Goal: Task Accomplishment & Management: Complete application form

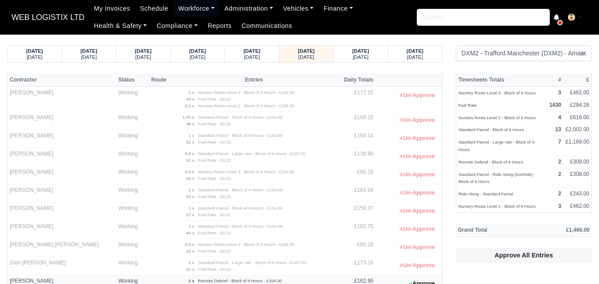
select select "1"
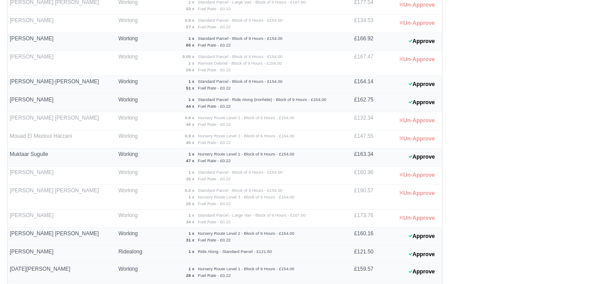
scroll to position [539, 0]
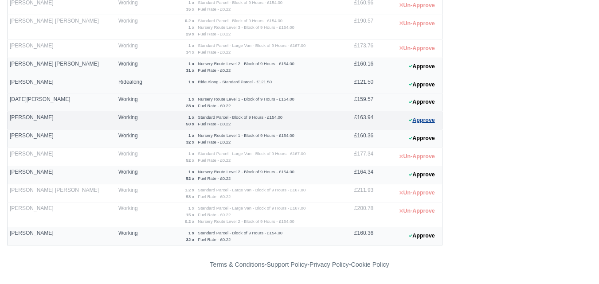
click at [431, 114] on button "Approve" at bounding box center [422, 120] width 36 height 13
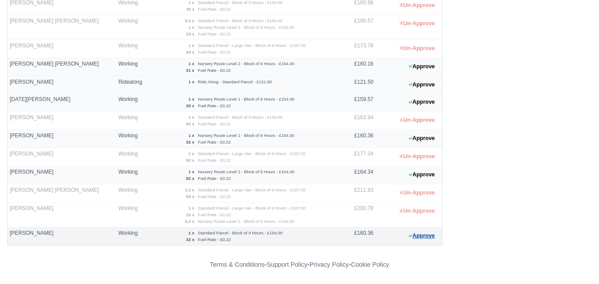
click at [424, 238] on button "Approve" at bounding box center [422, 236] width 36 height 13
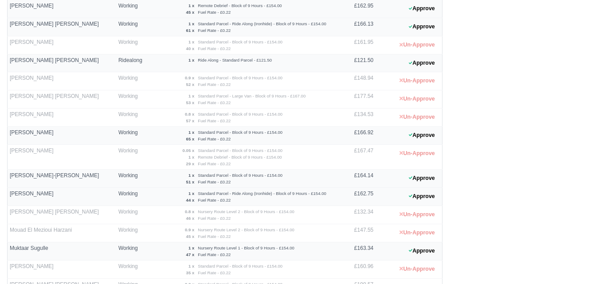
scroll to position [296, 0]
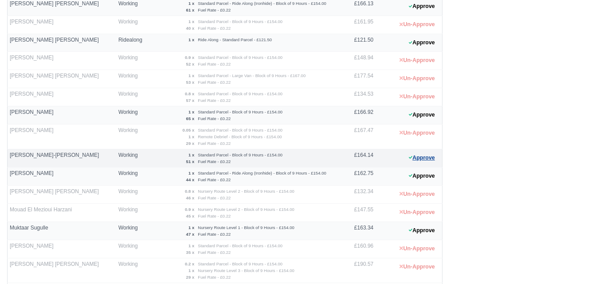
click at [419, 160] on button "Approve" at bounding box center [422, 158] width 36 height 13
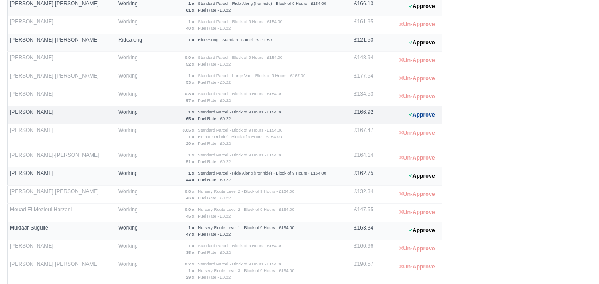
click at [426, 111] on button "Approve" at bounding box center [422, 115] width 36 height 13
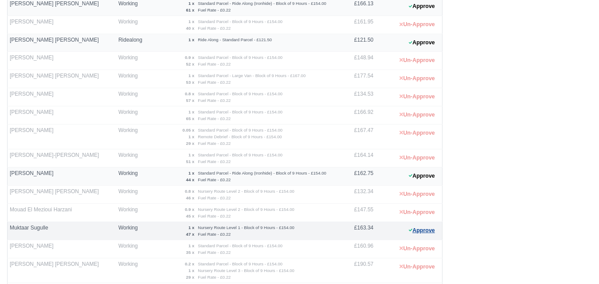
click at [418, 233] on button "Approve" at bounding box center [422, 230] width 36 height 13
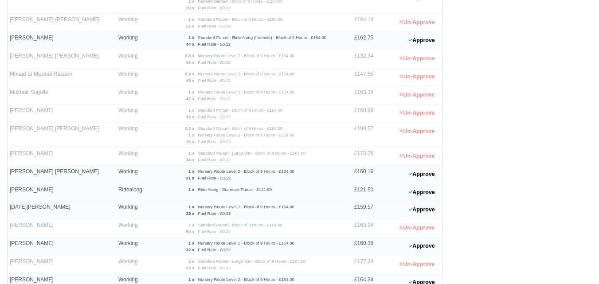
scroll to position [443, 0]
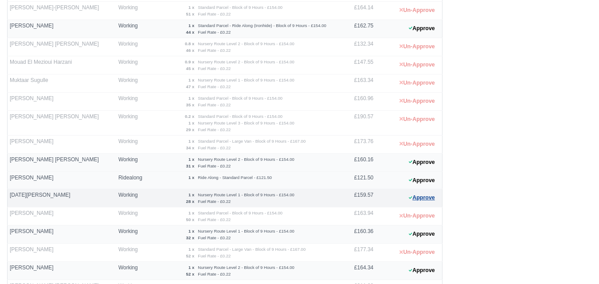
click at [418, 197] on button "Approve" at bounding box center [422, 198] width 36 height 13
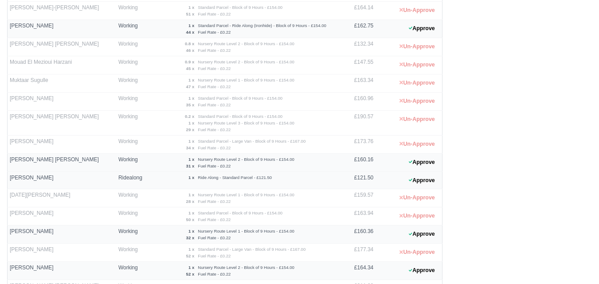
scroll to position [539, 0]
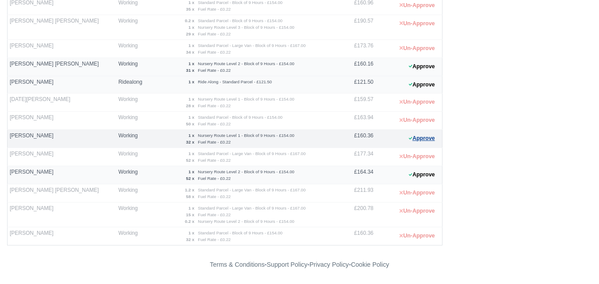
click at [431, 139] on button "Approve" at bounding box center [422, 138] width 36 height 13
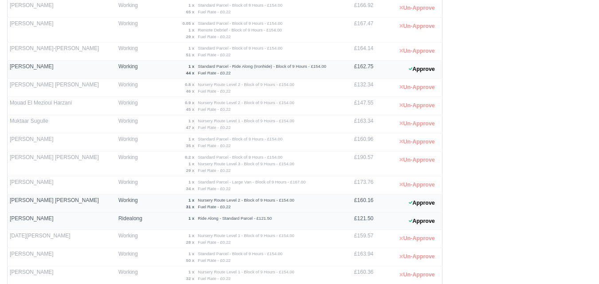
scroll to position [317, 0]
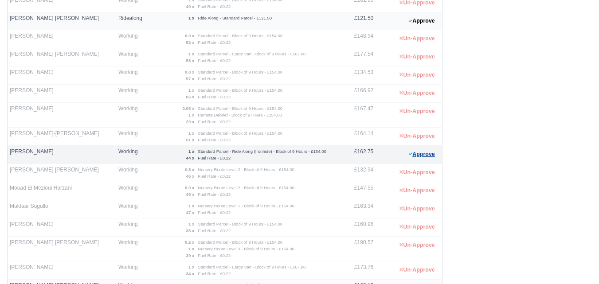
click at [439, 153] on button "Approve" at bounding box center [422, 154] width 36 height 13
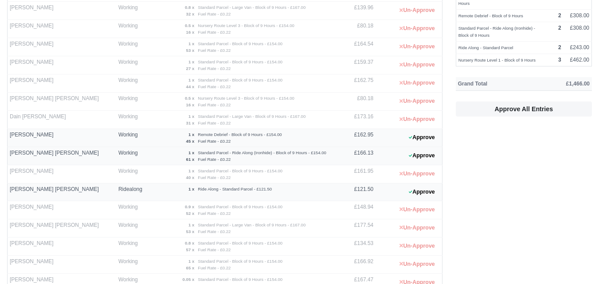
scroll to position [148, 0]
click at [420, 150] on button "Approve" at bounding box center [422, 154] width 36 height 13
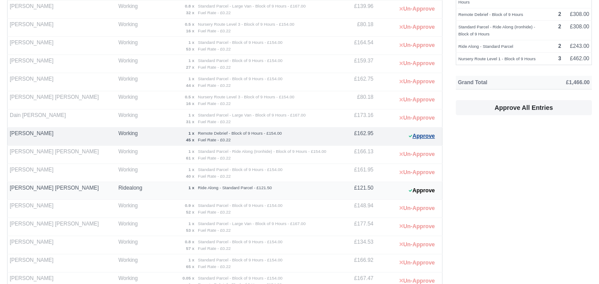
click at [415, 135] on button "Approve" at bounding box center [422, 136] width 36 height 13
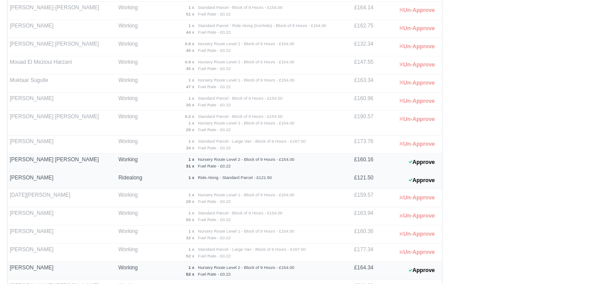
scroll to position [517, 0]
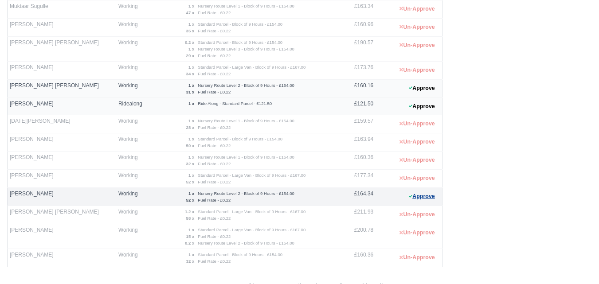
click at [427, 199] on button "Approve" at bounding box center [422, 196] width 36 height 13
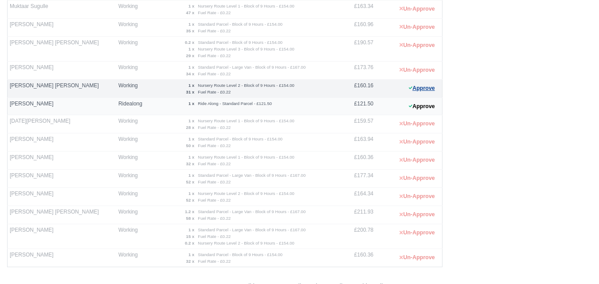
click at [430, 91] on button "Approve" at bounding box center [422, 88] width 36 height 13
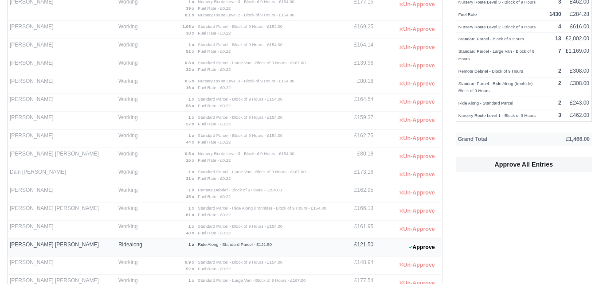
scroll to position [148, 0]
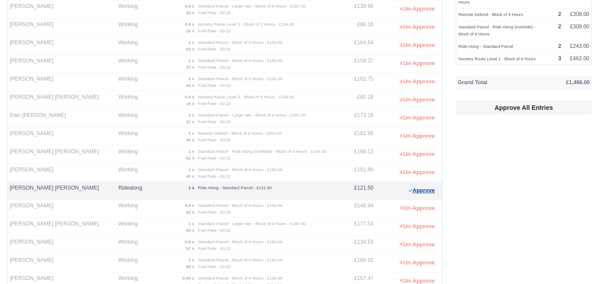
click at [416, 185] on button "Approve" at bounding box center [422, 190] width 36 height 13
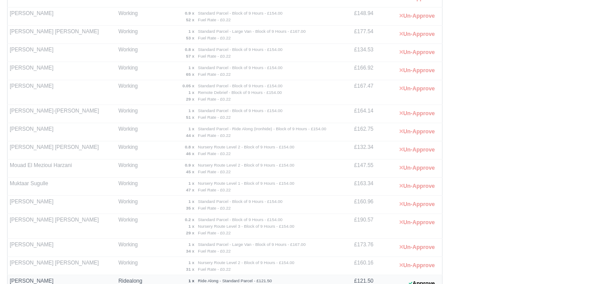
scroll to position [443, 0]
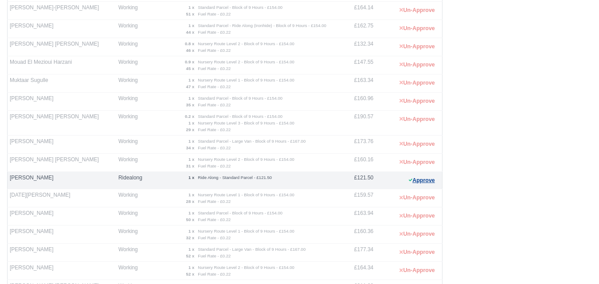
click at [421, 179] on button "Approve" at bounding box center [422, 180] width 36 height 13
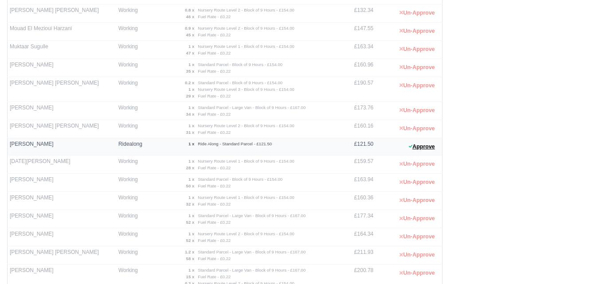
scroll to position [539, 0]
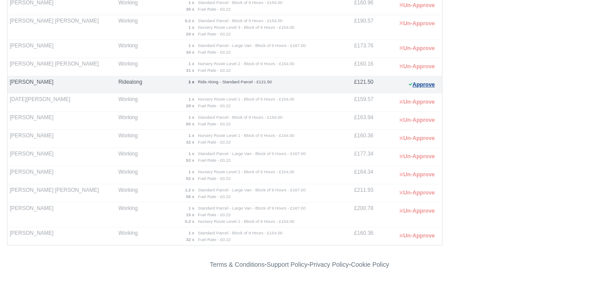
click at [424, 82] on button "Approve" at bounding box center [422, 84] width 36 height 13
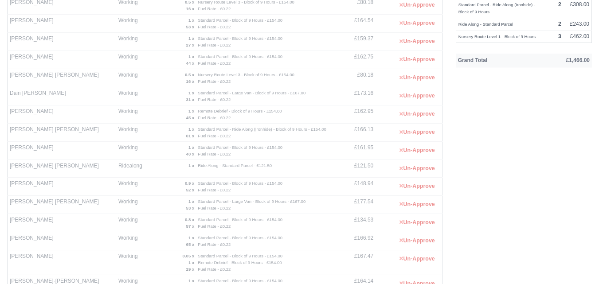
scroll to position [0, 0]
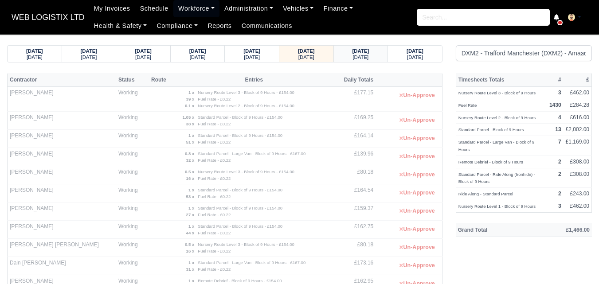
click at [363, 55] on small "Sunday" at bounding box center [361, 57] width 16 height 5
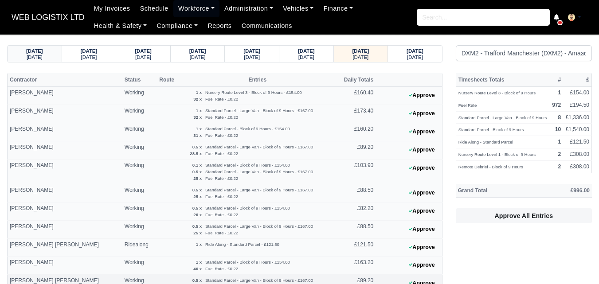
click at [24, 60] on div "Monday" at bounding box center [34, 57] width 37 height 6
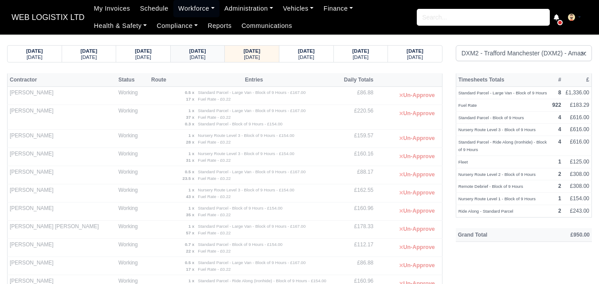
click at [200, 57] on small "Sunday" at bounding box center [198, 57] width 16 height 5
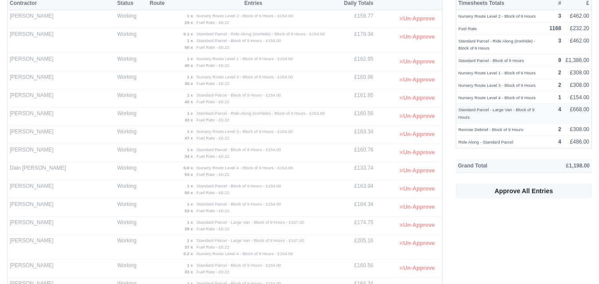
scroll to position [35, 0]
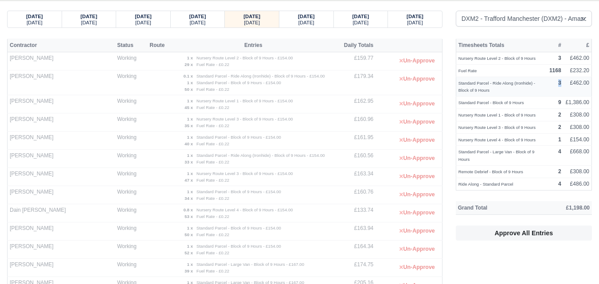
click at [561, 83] on td "3" at bounding box center [555, 87] width 16 height 20
click at [299, 24] on small "[DATE]" at bounding box center [306, 22] width 16 height 5
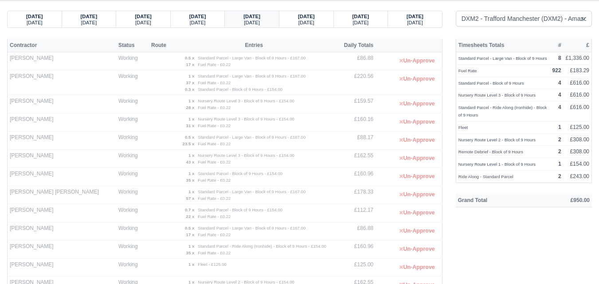
click at [268, 17] on div "22/09/2025" at bounding box center [251, 16] width 37 height 6
click at [204, 23] on small "[DATE]" at bounding box center [198, 22] width 16 height 5
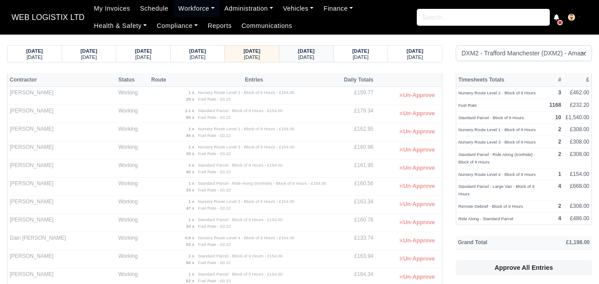
click at [315, 50] on strong "22/09/2025" at bounding box center [306, 50] width 17 height 5
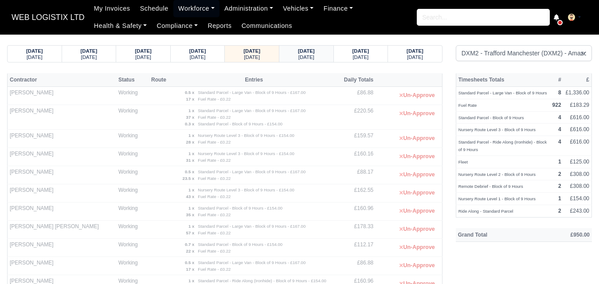
click at [296, 59] on div "[DATE]" at bounding box center [306, 57] width 37 height 6
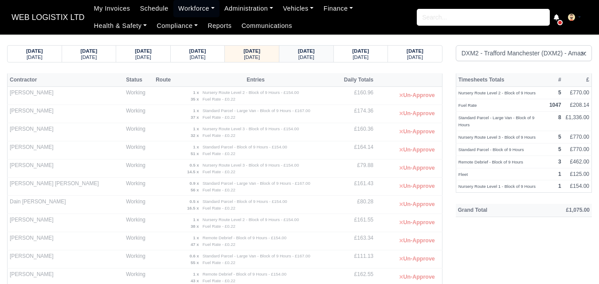
click at [306, 50] on strong "24/09/2025" at bounding box center [306, 50] width 17 height 5
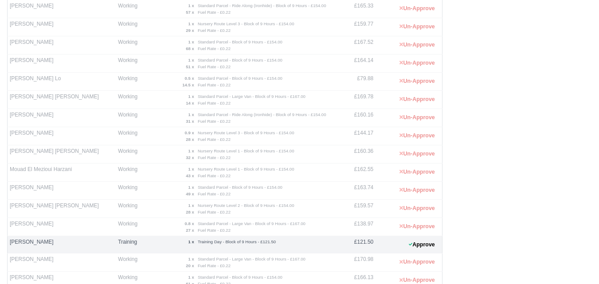
scroll to position [369, 0]
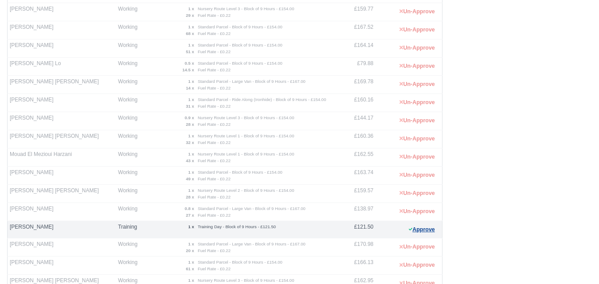
click at [419, 234] on button "Approve" at bounding box center [422, 229] width 36 height 13
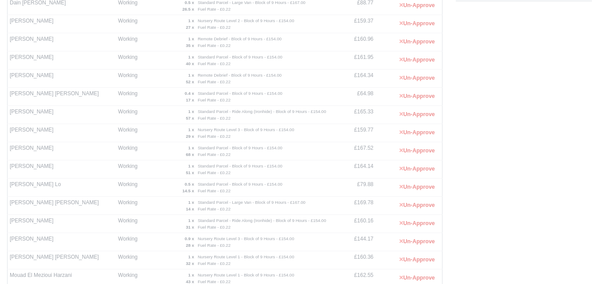
scroll to position [0, 0]
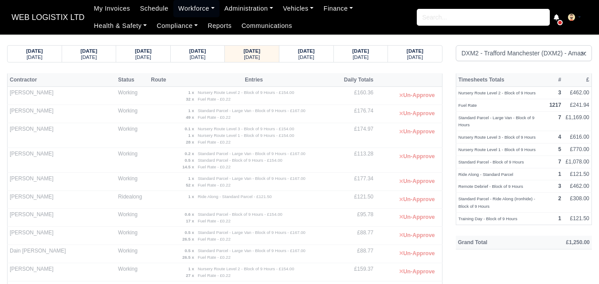
click at [305, 50] on strong "25/09/2025" at bounding box center [306, 50] width 17 height 5
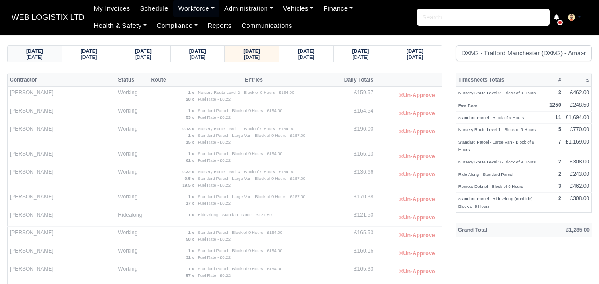
click at [35, 56] on small "[DATE]" at bounding box center [35, 57] width 16 height 5
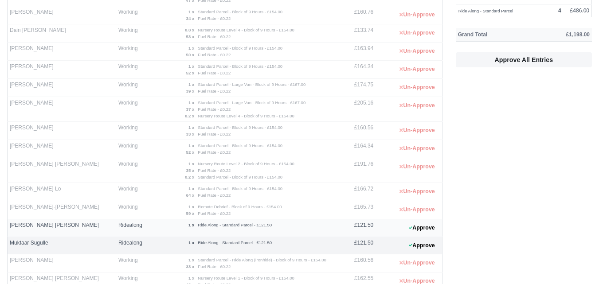
scroll to position [28, 0]
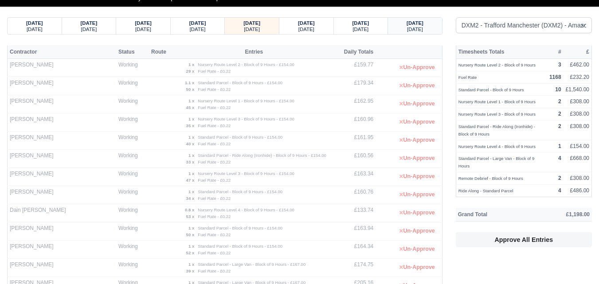
click at [392, 27] on div "24/09/2025 Wednesday" at bounding box center [415, 26] width 54 height 16
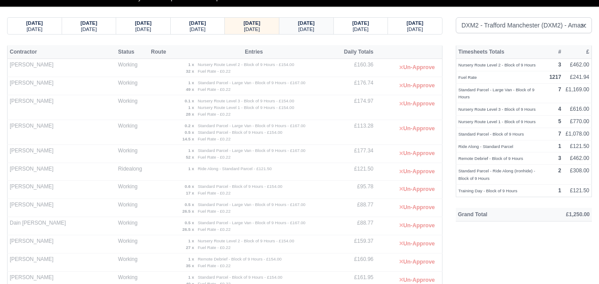
click at [314, 32] on small "[DATE]" at bounding box center [306, 29] width 16 height 5
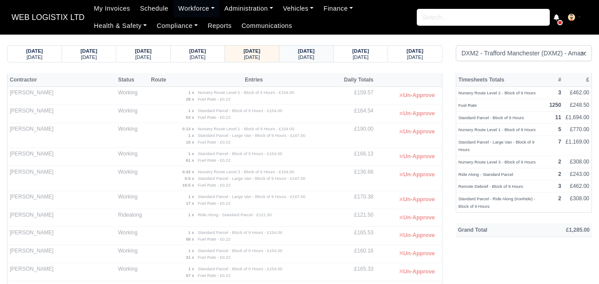
click at [324, 56] on div "[DATE]" at bounding box center [306, 57] width 37 height 6
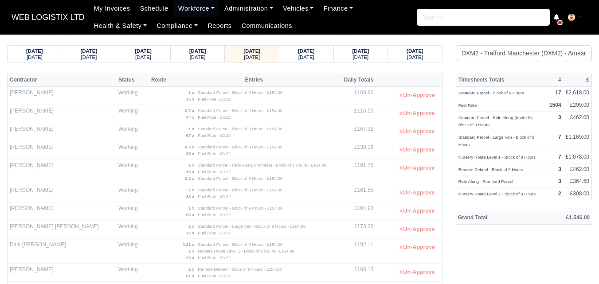
click at [142, 58] on small "[DATE]" at bounding box center [143, 57] width 16 height 5
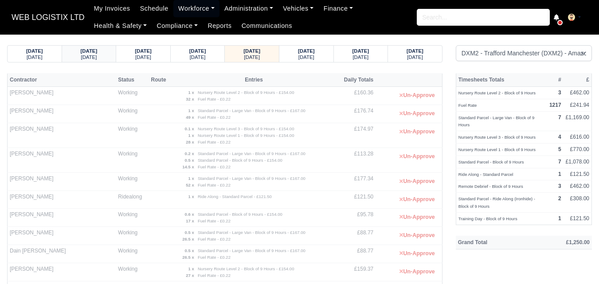
click at [86, 49] on strong "21/09/2025" at bounding box center [89, 50] width 17 height 5
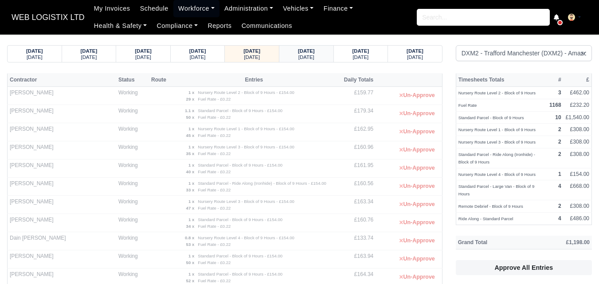
click at [304, 55] on small "[DATE]" at bounding box center [306, 57] width 16 height 5
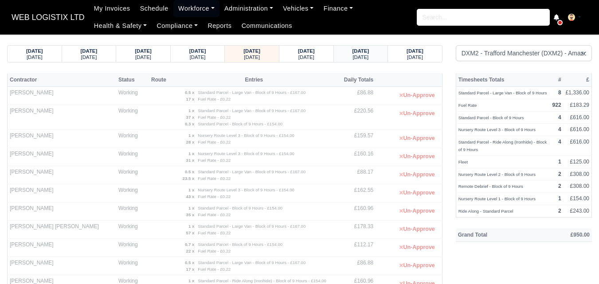
click at [381, 54] on div "24/09/2025 Wednesday" at bounding box center [361, 54] width 55 height 16
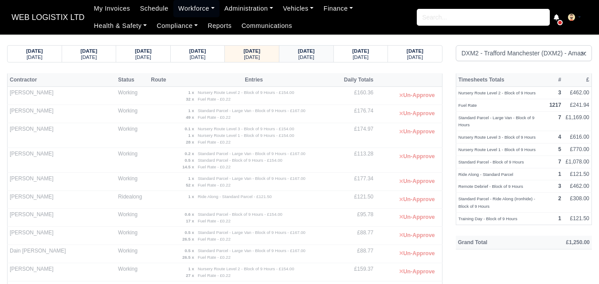
click at [320, 58] on div "[DATE]" at bounding box center [306, 57] width 37 height 6
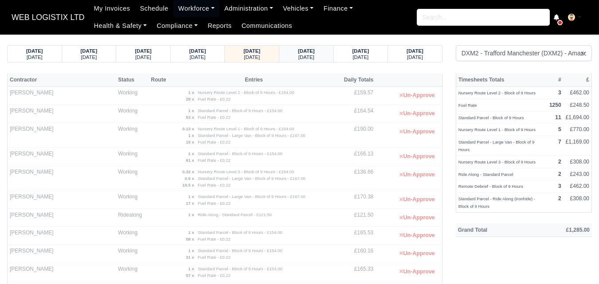
click at [312, 60] on small "[DATE]" at bounding box center [306, 57] width 16 height 5
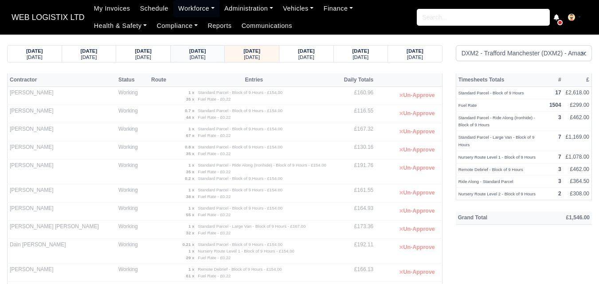
click at [206, 55] on small "[DATE]" at bounding box center [198, 57] width 16 height 5
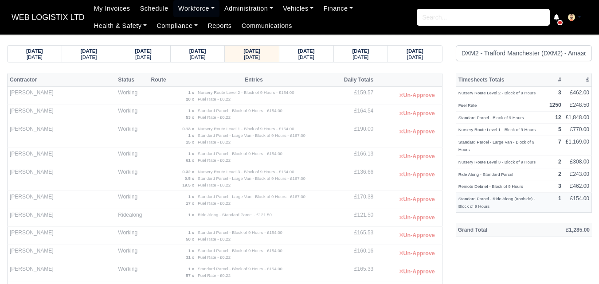
click at [481, 199] on small "Standard Parcel - Ride Along (Ironhide) - Block of 9 Hours" at bounding box center [496, 202] width 77 height 12
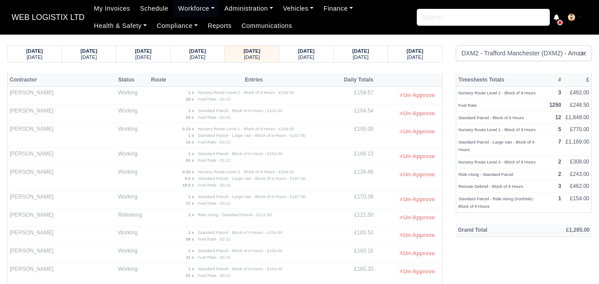
click at [470, 223] on th "Grand Total" at bounding box center [493, 229] width 74 height 13
click at [480, 204] on td "Standard Parcel - Ride Along (Ironhide) - Block of 9 Hours" at bounding box center [501, 203] width 91 height 20
click at [480, 196] on small "Standard Parcel - Ride Along (Ironhide) - Block of 9 Hours" at bounding box center [496, 202] width 77 height 12
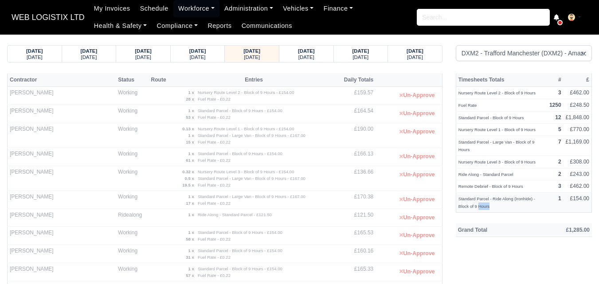
click at [480, 196] on small "Standard Parcel - Ride Along (Ironhide) - Block of 9 Hours" at bounding box center [496, 202] width 77 height 12
click at [484, 141] on small "Standard Parcel - Large Van - Block of 9 Hours" at bounding box center [496, 146] width 76 height 12
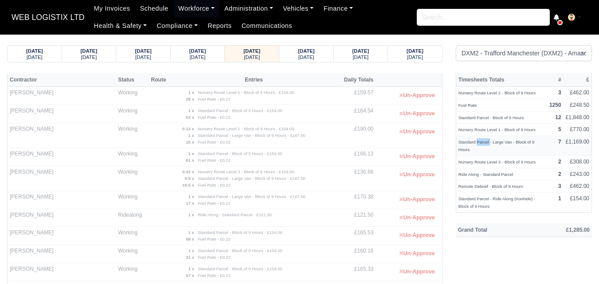
click at [484, 141] on small "Standard Parcel - Large Van - Block of 9 Hours" at bounding box center [496, 146] width 76 height 12
click at [498, 203] on td "Standard Parcel - Ride Along (Ironhide) - Block of 9 Hours" at bounding box center [501, 203] width 91 height 20
click at [481, 184] on small "Remote Debrief - Block of 9 Hours" at bounding box center [490, 186] width 65 height 5
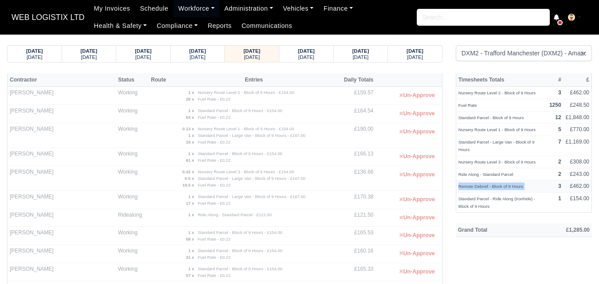
click at [481, 184] on small "Remote Debrief - Block of 9 Hours" at bounding box center [490, 186] width 65 height 5
click at [485, 223] on th "Grand Total" at bounding box center [493, 229] width 74 height 13
click at [463, 184] on small "Remote Debrief - Block of 9 Hours" at bounding box center [490, 186] width 65 height 5
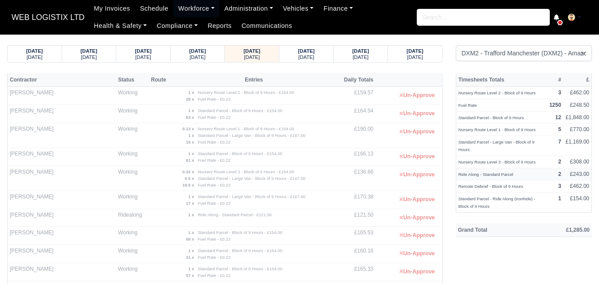
click at [466, 172] on small "Ride Along - Standard Parcel" at bounding box center [485, 174] width 55 height 5
click at [571, 223] on th "£1,285.00" at bounding box center [561, 229] width 62 height 13
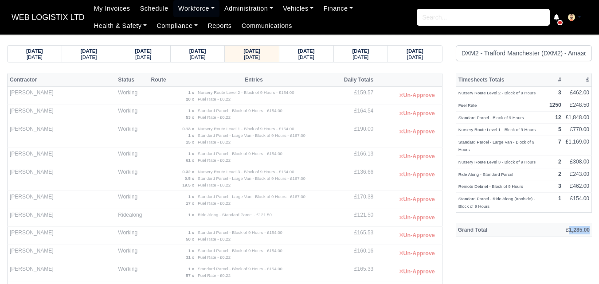
click at [571, 223] on th "£1,285.00" at bounding box center [561, 229] width 62 height 13
click at [569, 223] on th "£1,285.00" at bounding box center [561, 229] width 62 height 13
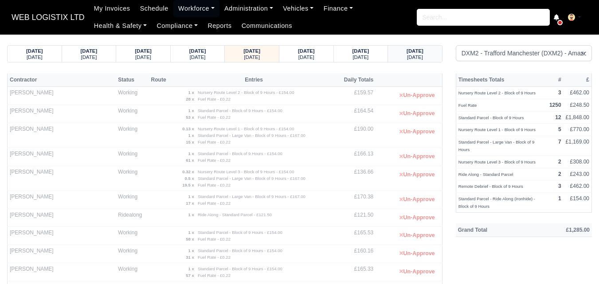
click at [412, 56] on small "Sunday" at bounding box center [415, 57] width 16 height 5
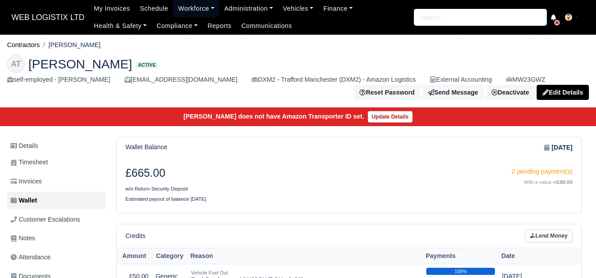
click at [200, 1] on link "Workforce" at bounding box center [196, 8] width 46 height 17
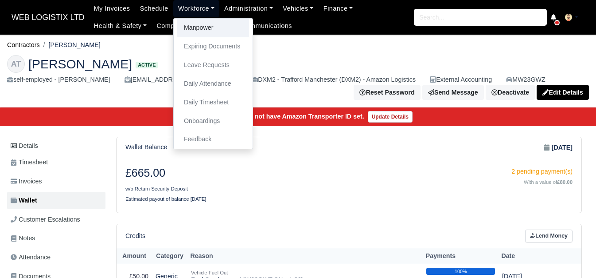
click at [192, 20] on link "Manpower" at bounding box center [213, 28] width 72 height 19
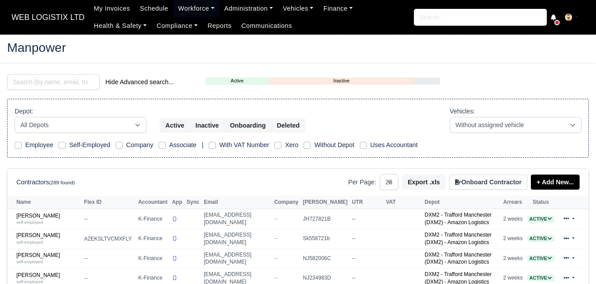
select select "25"
click at [52, 82] on input "search" at bounding box center [53, 82] width 93 height 16
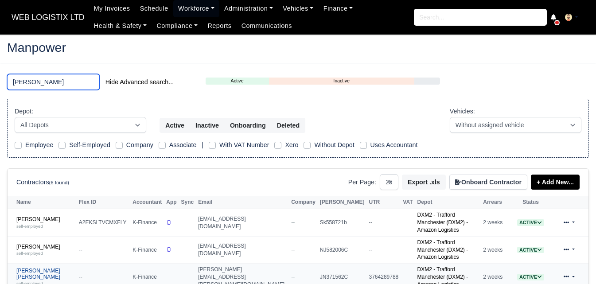
type input "IAN"
click at [20, 268] on link "Ian Peter Hitchen self-employed" at bounding box center [45, 277] width 58 height 19
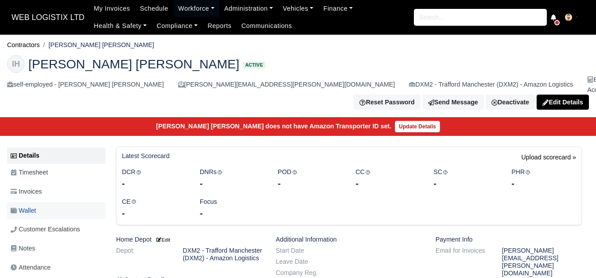
click at [45, 205] on link "Wallet" at bounding box center [56, 210] width 98 height 17
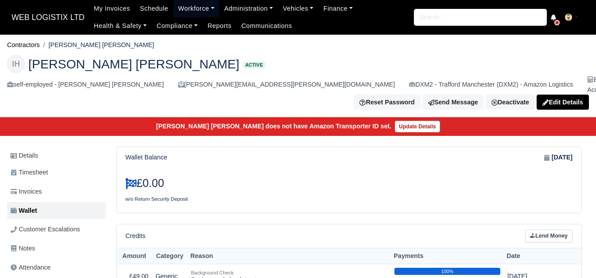
click at [182, 12] on link "Workforce" at bounding box center [196, 8] width 46 height 17
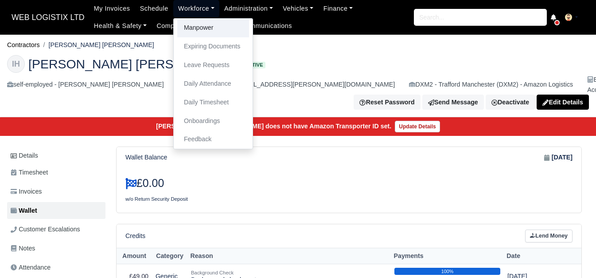
click at [190, 30] on link "Manpower" at bounding box center [213, 28] width 72 height 19
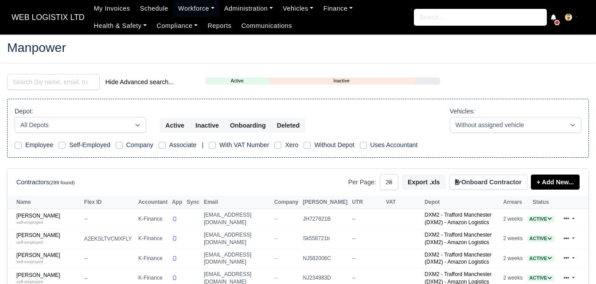
select select "25"
click at [73, 80] on input "search" at bounding box center [53, 82] width 93 height 16
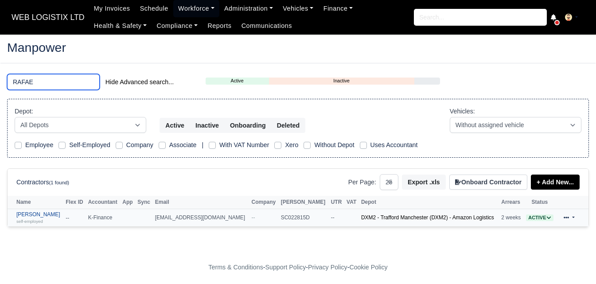
type input "RAFAE"
click at [31, 220] on small "self-employed" at bounding box center [29, 221] width 27 height 5
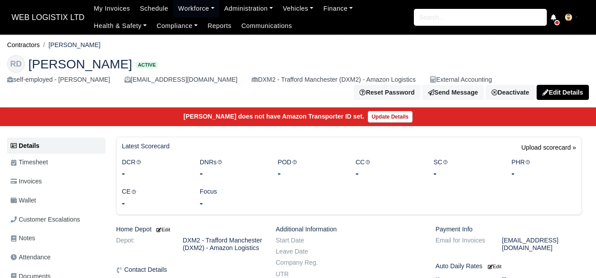
click at [40, 201] on link "Wallet" at bounding box center [56, 200] width 98 height 17
click at [60, 204] on link "Wallet" at bounding box center [56, 200] width 98 height 17
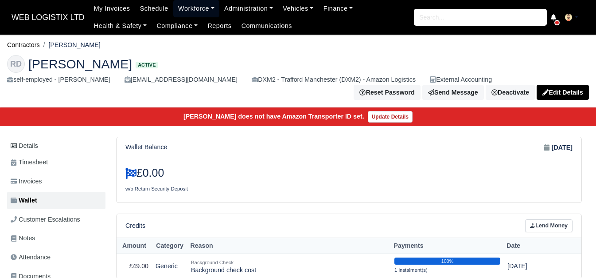
click at [178, 8] on link "Workforce" at bounding box center [196, 8] width 46 height 17
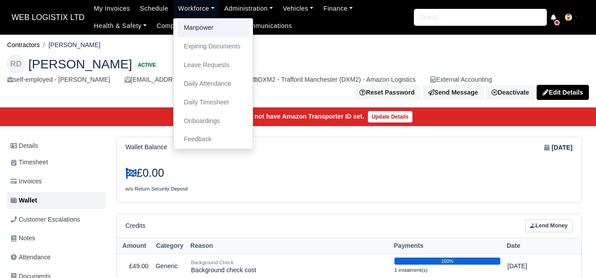
click at [187, 31] on link "Manpower" at bounding box center [213, 28] width 72 height 19
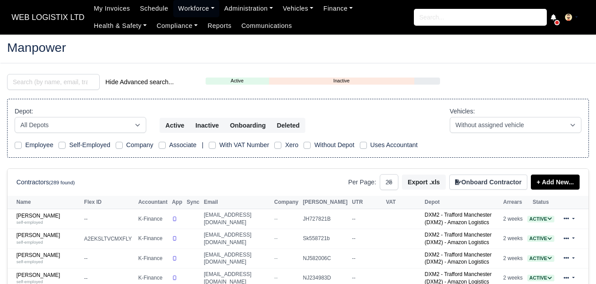
select select "25"
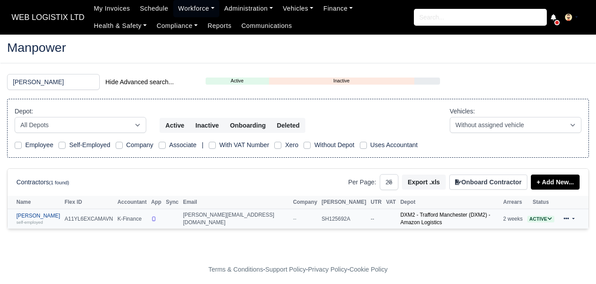
type input "YOEL"
click at [34, 216] on link "Yoel Abraham self-employed" at bounding box center [38, 219] width 44 height 13
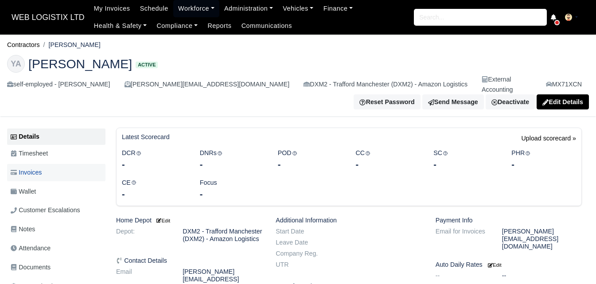
click at [46, 166] on link "Invoices" at bounding box center [56, 172] width 98 height 17
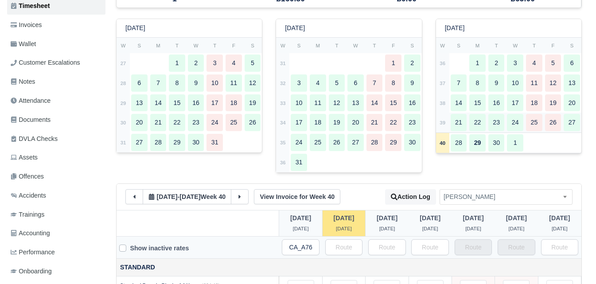
scroll to position [148, 0]
click at [437, 118] on td "39" at bounding box center [442, 123] width 13 height 20
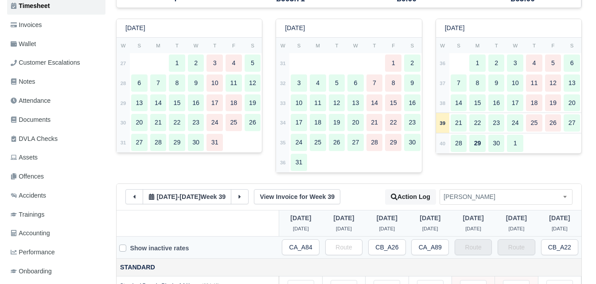
type input "49"
type input "34"
type input "40"
type input "32"
type input "1"
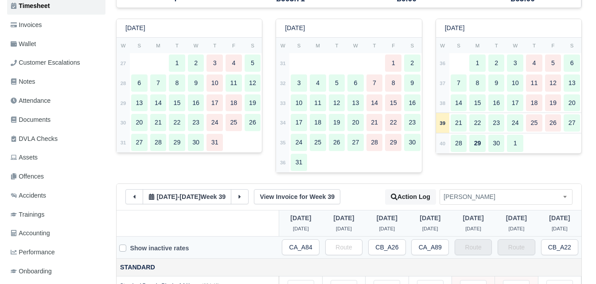
type input "1"
type input "0.7"
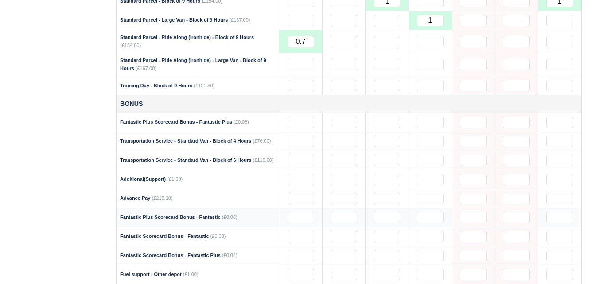
scroll to position [813, 0]
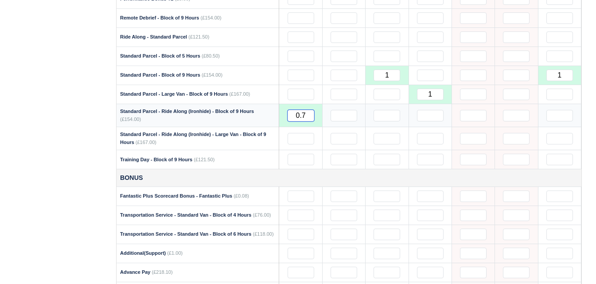
drag, startPoint x: 296, startPoint y: 106, endPoint x: 313, endPoint y: 101, distance: 18.1
click at [313, 110] on input "0.7" at bounding box center [301, 116] width 27 height 12
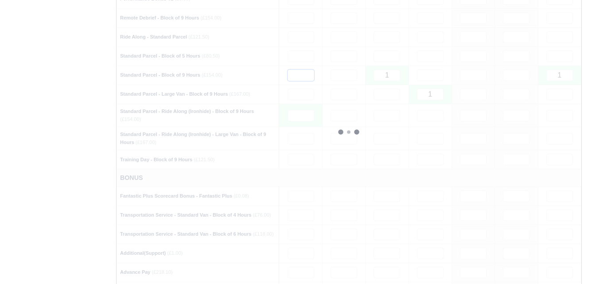
click at [305, 70] on input "text" at bounding box center [301, 76] width 27 height 12
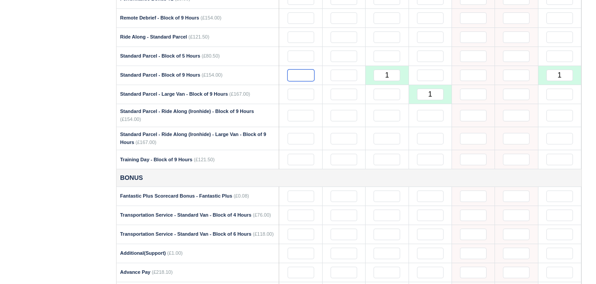
paste input "0.7"
click at [38, 105] on div "Details Timesheet Invoices Wallet Customer Escalations Notes Attendance Documen…" at bounding box center [58, 17] width 102 height 1405
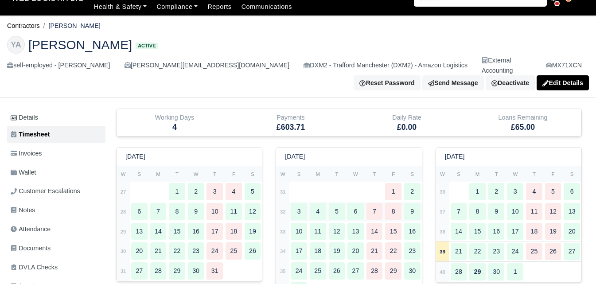
scroll to position [0, 0]
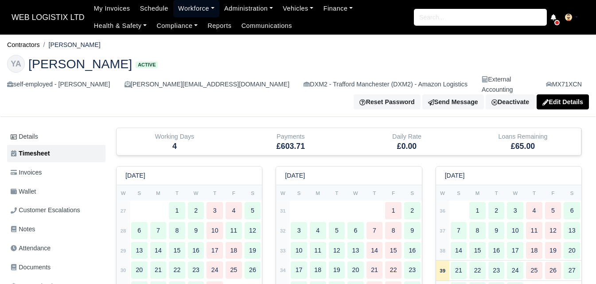
click at [185, 12] on link "Workforce" at bounding box center [196, 8] width 46 height 17
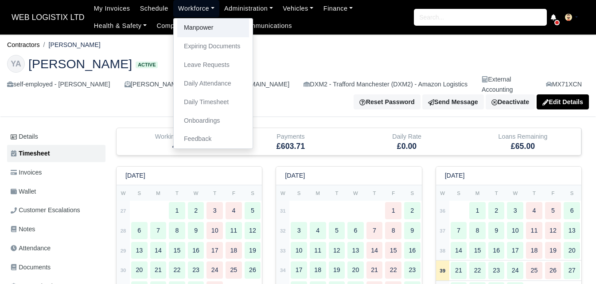
click at [203, 26] on link "Manpower" at bounding box center [213, 28] width 72 height 19
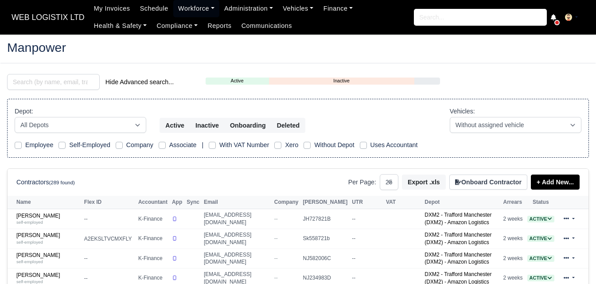
select select "25"
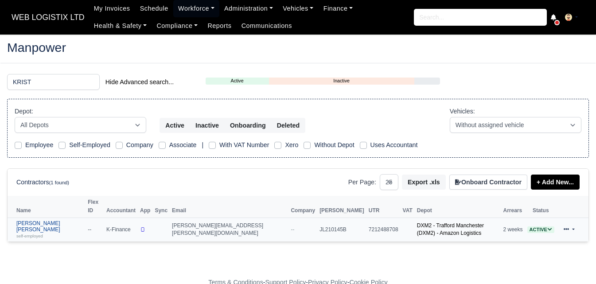
type input "KRIST"
click at [56, 220] on link "Kristopher John Morley self-employed" at bounding box center [49, 229] width 67 height 19
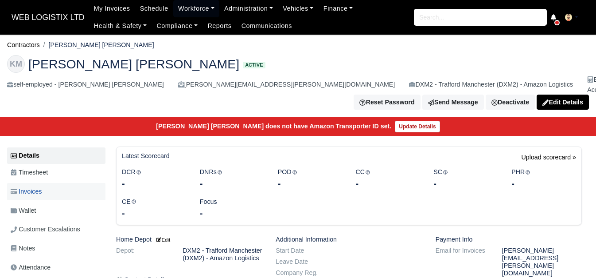
click at [31, 186] on span "Invoices" at bounding box center [26, 191] width 31 height 10
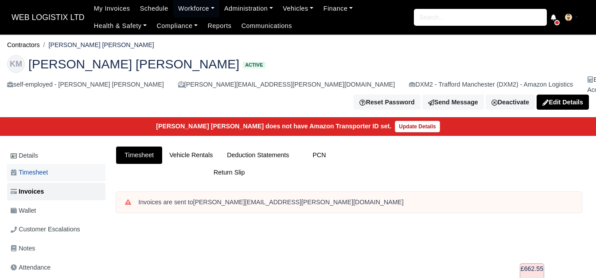
click at [51, 166] on link "Timesheet" at bounding box center [56, 172] width 98 height 17
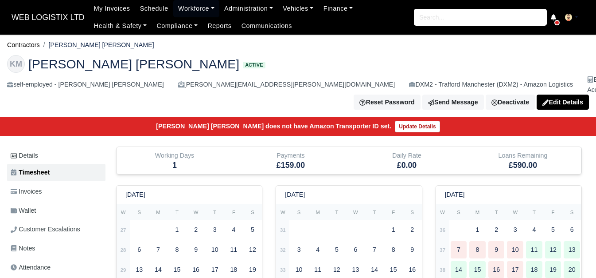
scroll to position [222, 0]
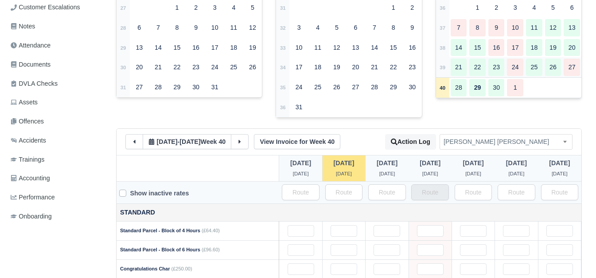
click at [440, 64] on td "39" at bounding box center [442, 67] width 13 height 20
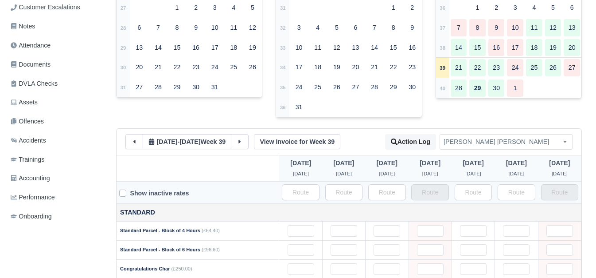
type input "35"
type input "31"
type input "35"
type input "28"
type input "1"
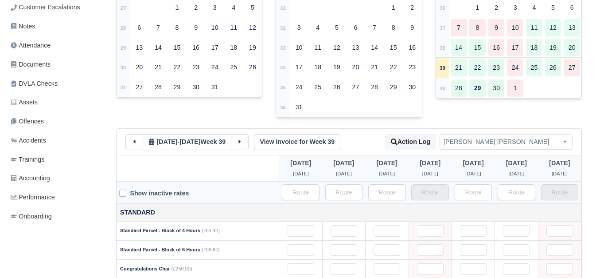
type input "1"
type input "0.2"
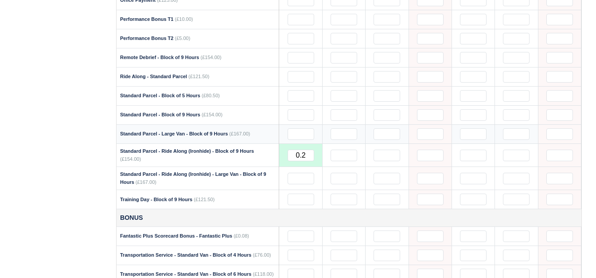
scroll to position [813, 0]
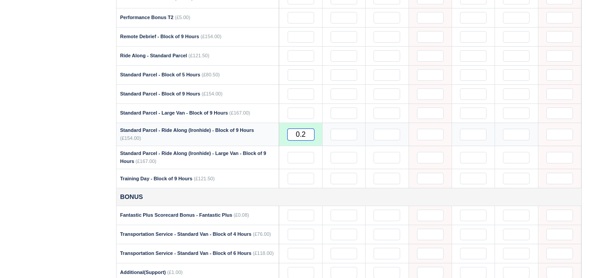
drag, startPoint x: 295, startPoint y: 125, endPoint x: 310, endPoint y: 129, distance: 15.6
click at [310, 129] on input "0.2" at bounding box center [301, 135] width 27 height 12
click at [304, 88] on input "text" at bounding box center [301, 94] width 27 height 12
paste input "0.2"
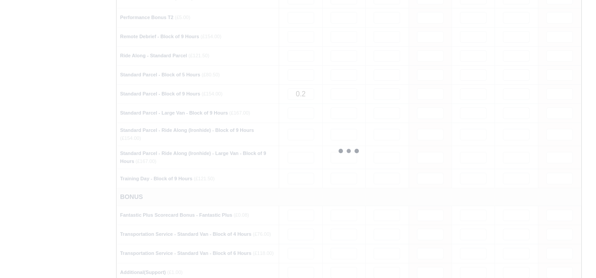
click at [72, 100] on div "Details Timesheet Invoices Wallet Customer Escalations Notes Attendance Documen…" at bounding box center [58, 36] width 102 height 1405
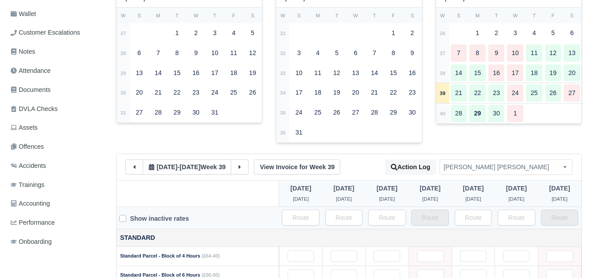
scroll to position [0, 0]
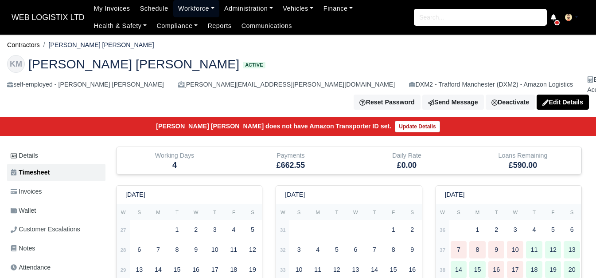
click at [197, 11] on link "Workforce" at bounding box center [196, 8] width 46 height 17
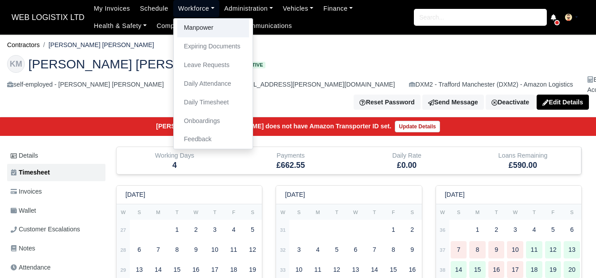
click at [198, 27] on link "Manpower" at bounding box center [213, 28] width 72 height 19
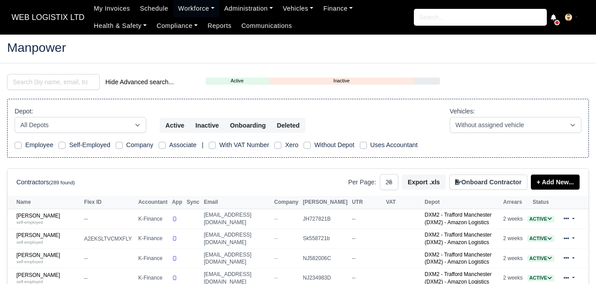
select select "25"
click at [52, 85] on input "search" at bounding box center [53, 82] width 93 height 16
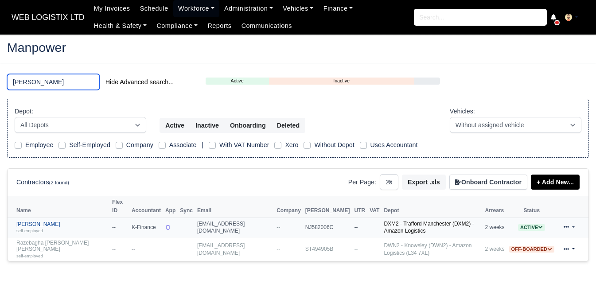
type input "[PERSON_NAME]"
click at [44, 227] on div "self-employed" at bounding box center [61, 230] width 91 height 6
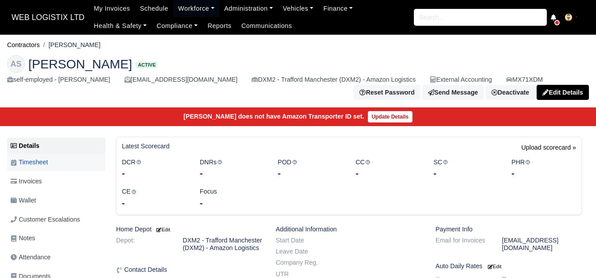
click at [48, 167] on span "Timesheet" at bounding box center [29, 162] width 37 height 10
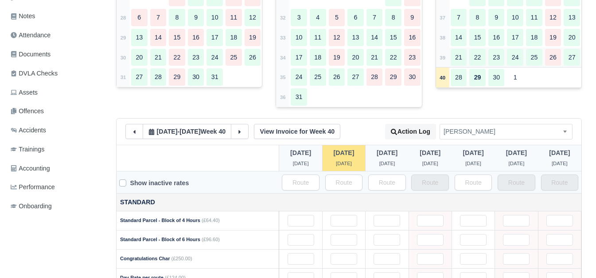
scroll to position [222, 0]
click at [446, 59] on td "39" at bounding box center [442, 57] width 13 height 20
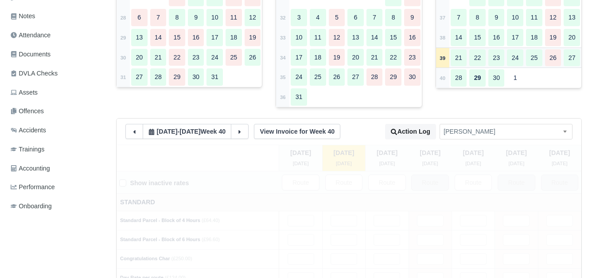
type input "50"
type input "37"
type input "28"
type input "15"
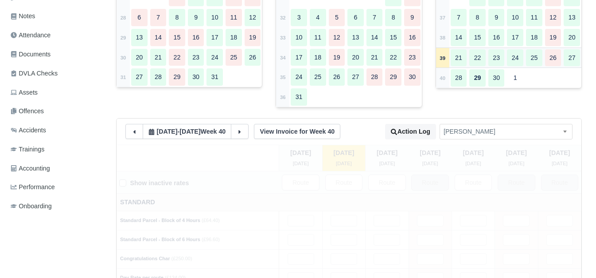
type input "38"
type input "1"
type input "0.13"
type input "0.1"
type input "1"
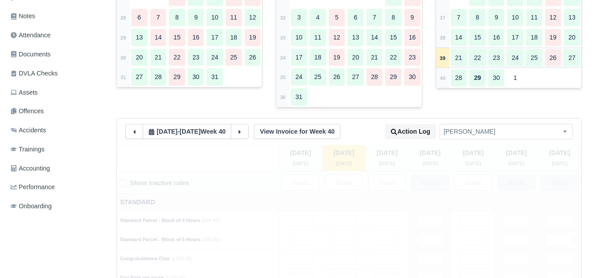
type input "0.3"
type input "1.05"
type input "1"
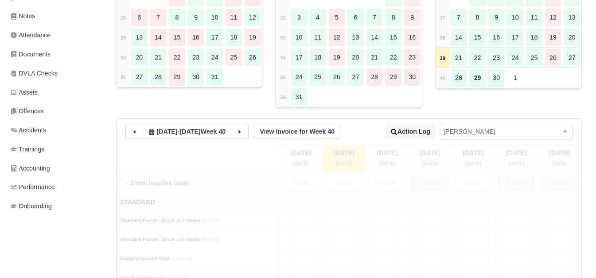
type input "0.1"
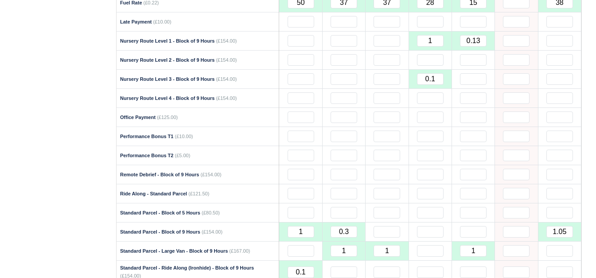
scroll to position [813, 0]
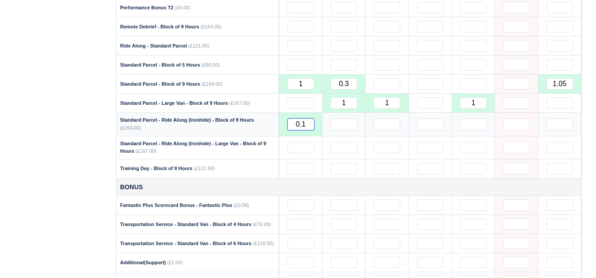
click at [295, 128] on input "0.1" at bounding box center [301, 124] width 27 height 12
click at [303, 86] on input "1" at bounding box center [301, 84] width 27 height 12
drag, startPoint x: 295, startPoint y: 122, endPoint x: 311, endPoint y: 127, distance: 17.1
click at [311, 127] on input "0.1" at bounding box center [301, 124] width 27 height 12
click at [13, 128] on div "Details Timesheet Invoices Wallet Customer Escalations Notes Attendance Documen…" at bounding box center [58, 26] width 102 height 1405
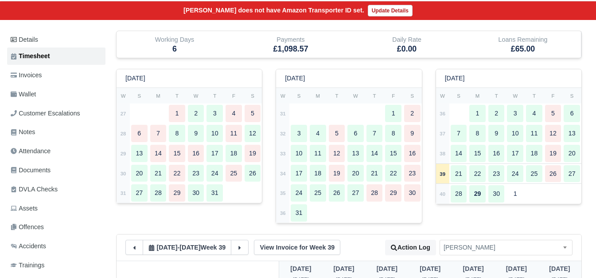
scroll to position [0, 0]
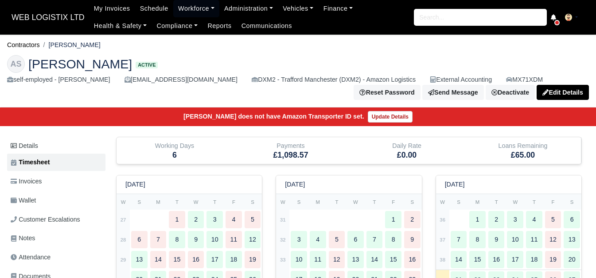
click at [181, 149] on div "Working Days" at bounding box center [174, 146] width 103 height 10
click at [193, 146] on div "Working Days" at bounding box center [174, 146] width 103 height 10
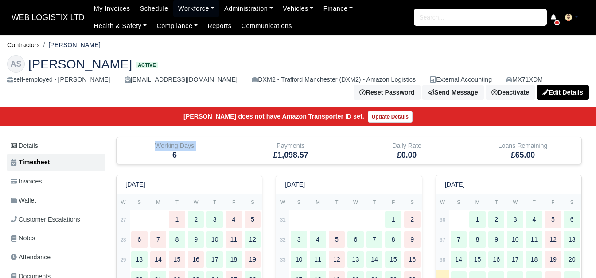
click at [196, 149] on div "Working Days" at bounding box center [174, 146] width 103 height 10
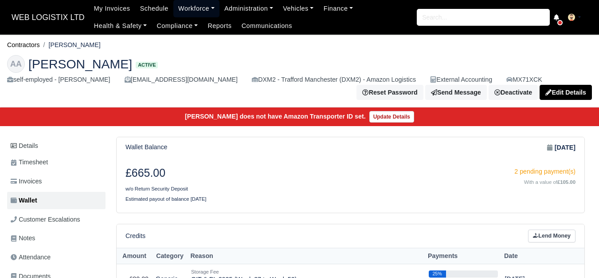
click at [182, 6] on link "Workforce" at bounding box center [196, 8] width 46 height 17
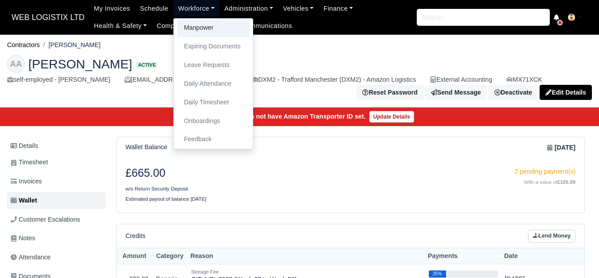
click at [198, 33] on link "Manpower" at bounding box center [213, 28] width 72 height 19
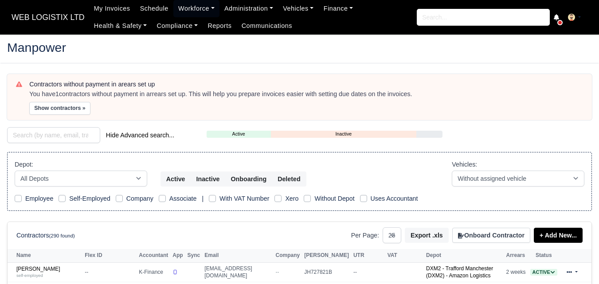
select select "25"
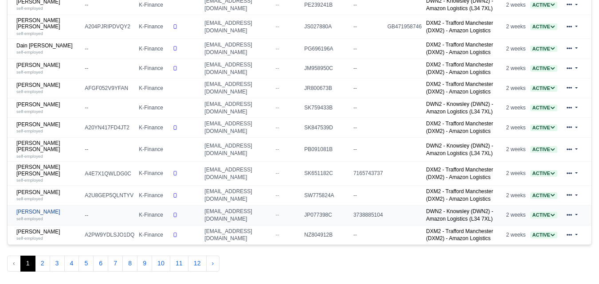
scroll to position [494, 0]
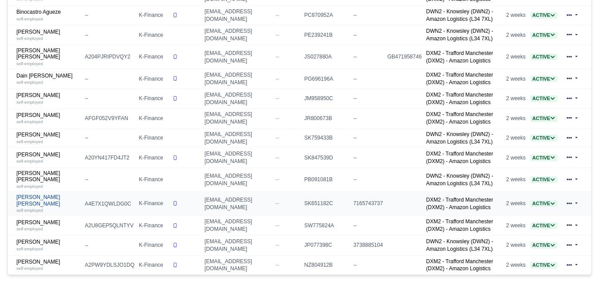
click at [33, 196] on link "[PERSON_NAME] [PERSON_NAME] self-employed" at bounding box center [48, 203] width 64 height 19
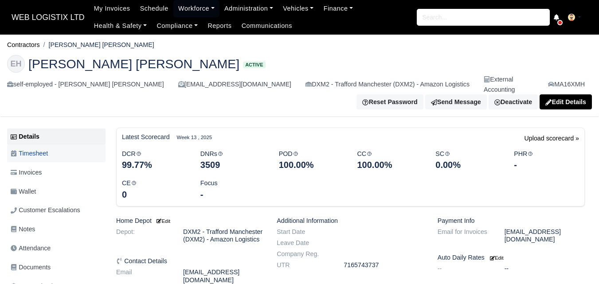
click at [33, 149] on span "Timesheet" at bounding box center [29, 154] width 37 height 10
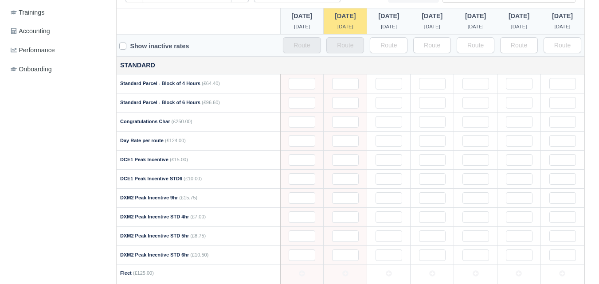
scroll to position [222, 0]
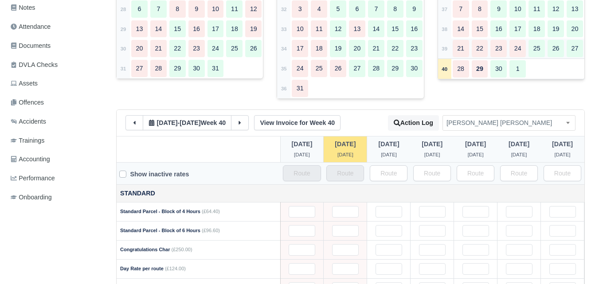
click at [447, 46] on strong "39" at bounding box center [445, 48] width 6 height 5
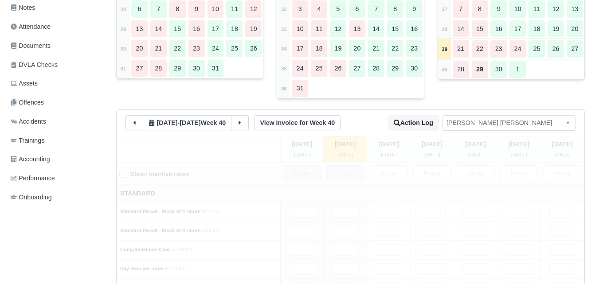
scroll to position [0, 0]
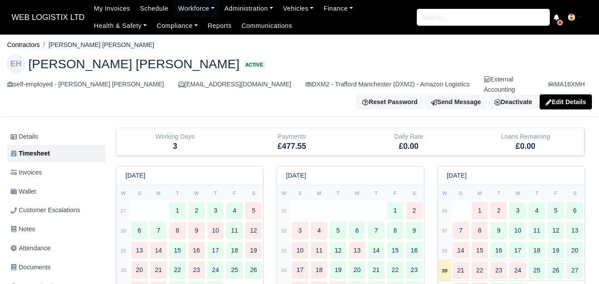
type input "32"
type input "35"
type input "61"
type input "1"
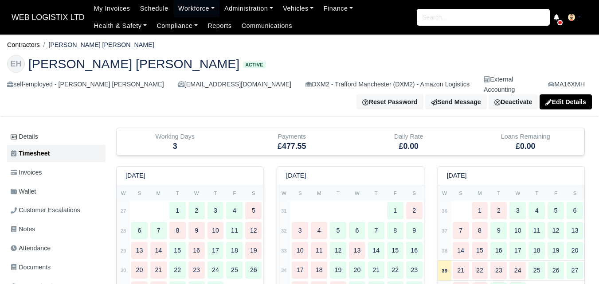
type input "1"
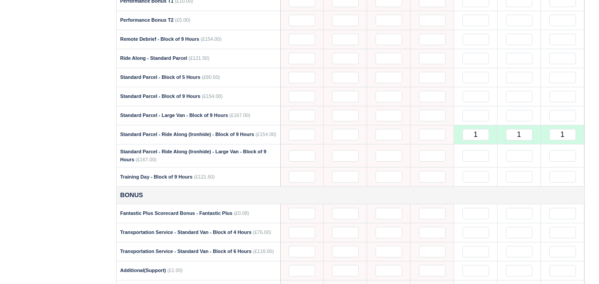
scroll to position [813, 0]
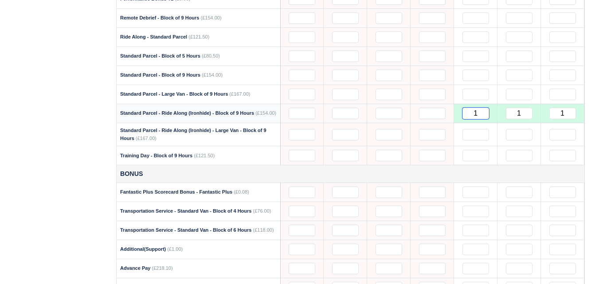
click at [474, 108] on input "1" at bounding box center [475, 114] width 27 height 12
click at [481, 70] on input "text" at bounding box center [475, 76] width 27 height 12
paste input "1"
click at [84, 126] on div "Details Timesheet Invoices Wallet Customer Escalations Notes Attendance Documen…" at bounding box center [58, 15] width 102 height 1400
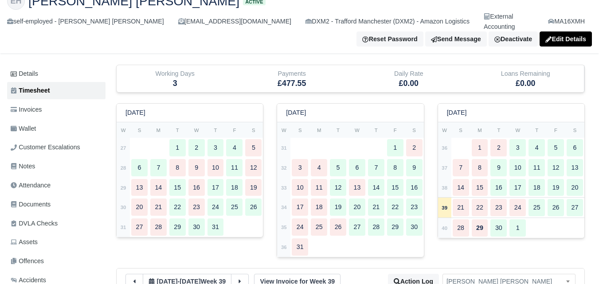
scroll to position [0, 0]
